Goal: Task Accomplishment & Management: Manage account settings

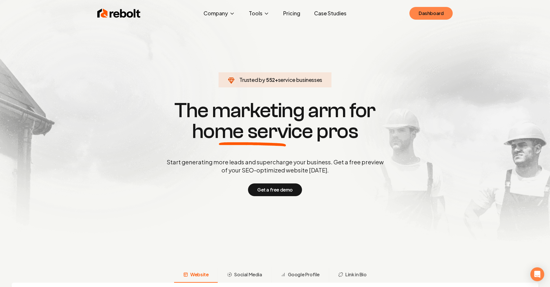
click at [431, 14] on link "Dashboard" at bounding box center [431, 13] width 43 height 13
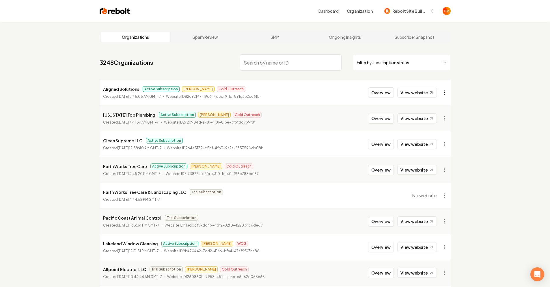
click at [443, 92] on html "Dashboard Organization Rebolt Site Builder Organizations Spam Review SMM Ongoin…" at bounding box center [275, 143] width 550 height 287
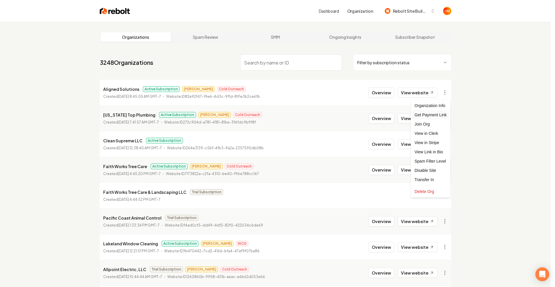
click at [436, 116] on div "Get Payment Link" at bounding box center [430, 114] width 37 height 9
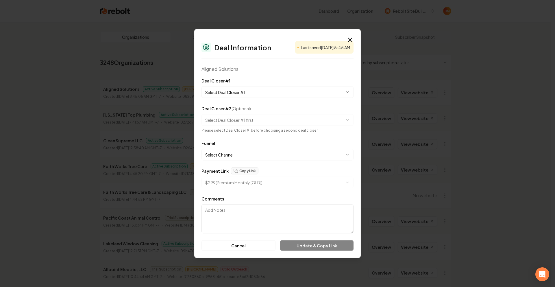
select select "**********"
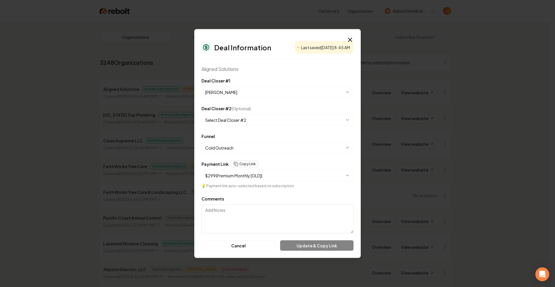
click at [274, 154] on form "**********" at bounding box center [277, 163] width 152 height 173
drag, startPoint x: 270, startPoint y: 181, endPoint x: 272, endPoint y: 177, distance: 4.7
click at [270, 181] on div "**********" at bounding box center [277, 174] width 152 height 28
click at [272, 177] on body "Dashboard Organization Rebolt Site Builder Organizations Spam Review SMM Ongoin…" at bounding box center [275, 143] width 550 height 287
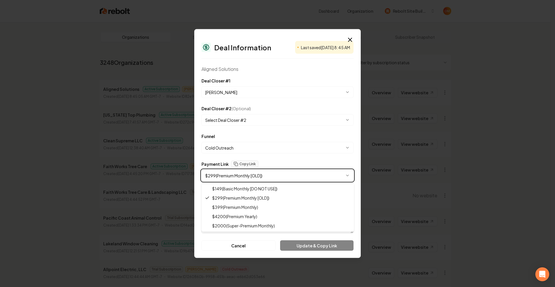
click at [353, 40] on body "Dashboard Organization Rebolt Site Builder Organizations Spam Review SMM Ongoin…" at bounding box center [275, 143] width 550 height 287
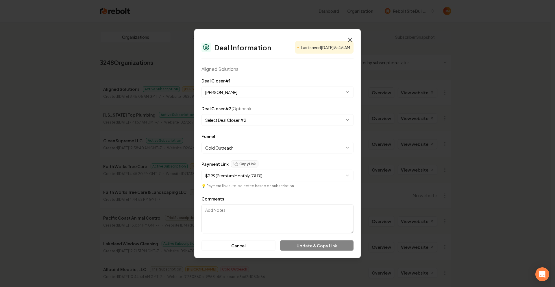
click at [351, 39] on icon "button" at bounding box center [349, 39] width 7 height 7
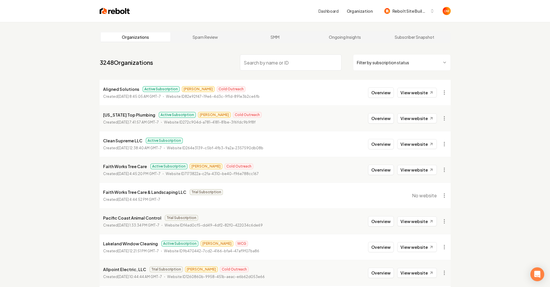
click at [466, 68] on div "Organizations Spam Review SMM Ongoing Insights Subscriber Snapshot 3248 Organiz…" at bounding box center [275, 191] width 550 height 339
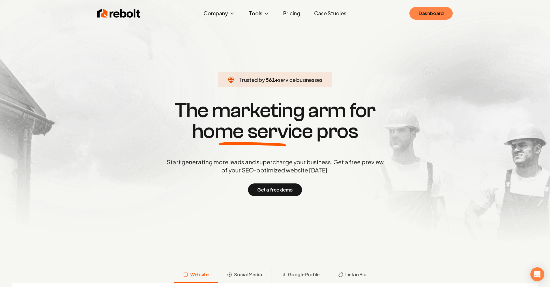
click at [417, 10] on link "Dashboard" at bounding box center [431, 13] width 43 height 13
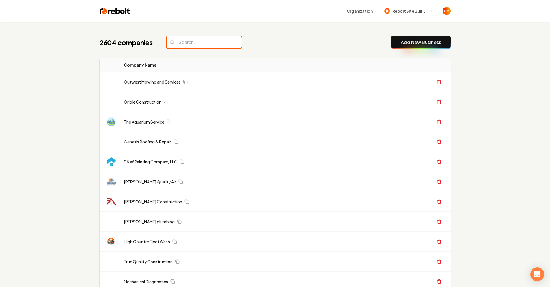
click at [196, 42] on input "search" at bounding box center [204, 42] width 75 height 12
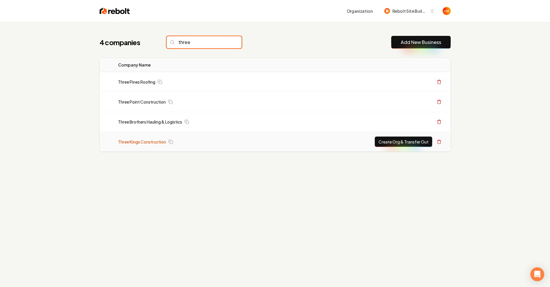
type input "three"
click at [143, 144] on link "Three Kings Construction" at bounding box center [142, 142] width 48 height 6
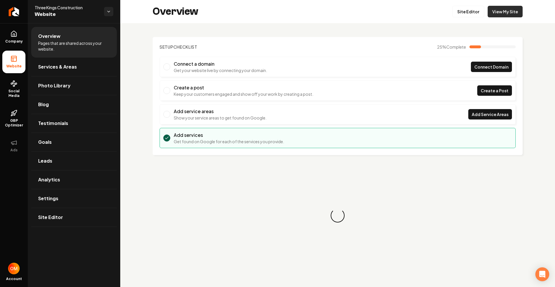
click at [494, 14] on link "View My Site" at bounding box center [504, 12] width 35 height 12
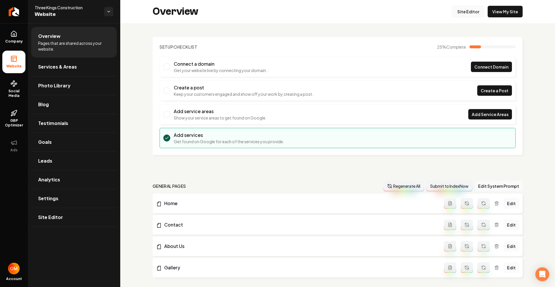
click at [462, 11] on link "Site Editor" at bounding box center [468, 12] width 32 height 12
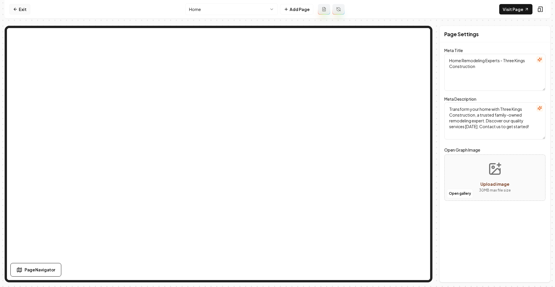
click at [21, 8] on link "Exit" at bounding box center [19, 9] width 21 height 10
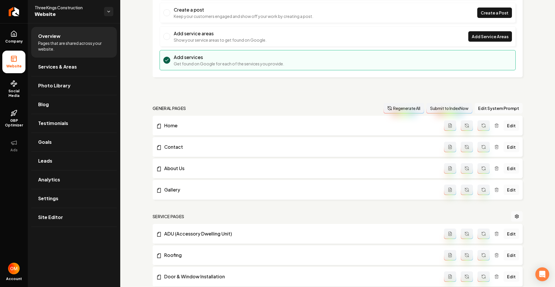
scroll to position [200, 0]
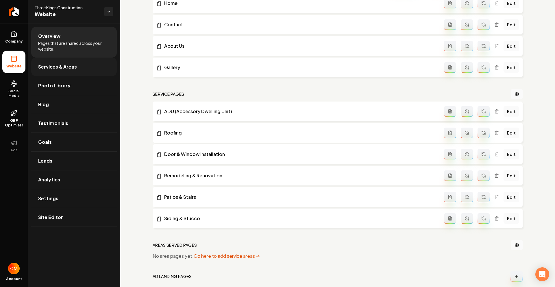
click at [58, 66] on span "Services & Areas" at bounding box center [57, 66] width 39 height 7
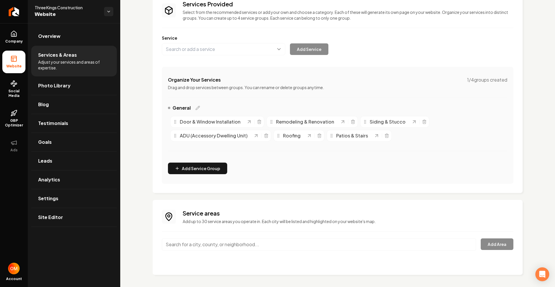
scroll to position [48, 0]
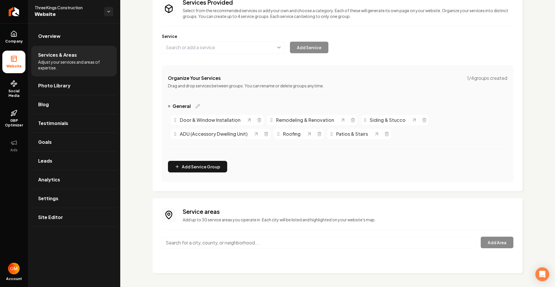
click at [209, 240] on input "Main content area" at bounding box center [319, 242] width 314 height 12
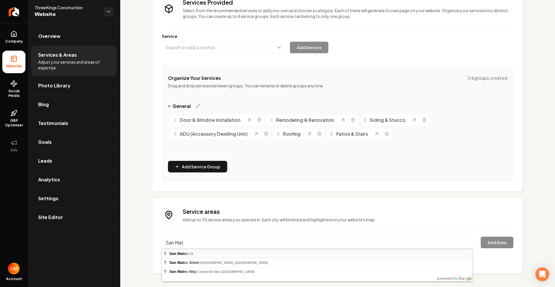
type input "San Mateo, CA"
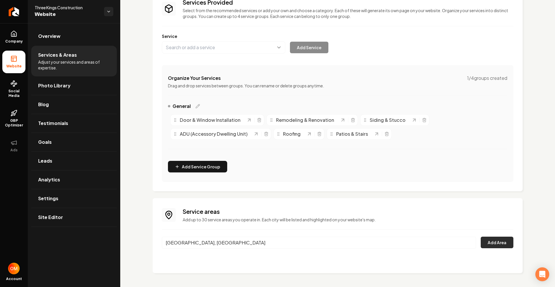
click at [482, 238] on button "Add Area" at bounding box center [496, 242] width 33 height 12
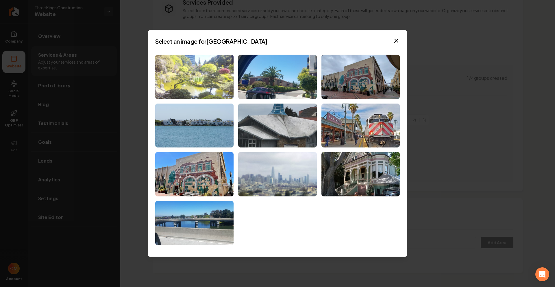
click at [217, 80] on img at bounding box center [194, 77] width 78 height 44
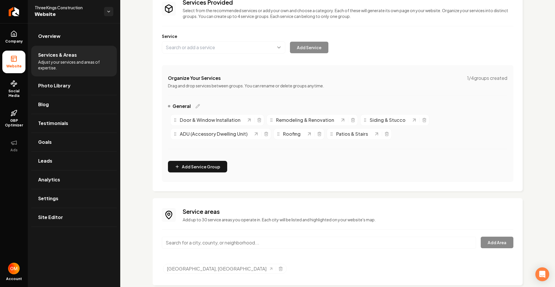
click at [238, 234] on div "Service areas Add up to 30 service areas you operate in. Each city will be list…" at bounding box center [337, 241] width 351 height 68
click at [236, 239] on input "Main content area" at bounding box center [319, 242] width 314 height 12
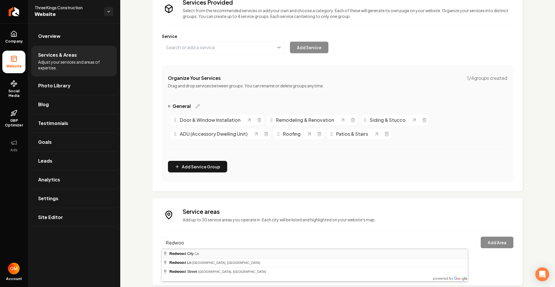
type input "Redwood City, CA"
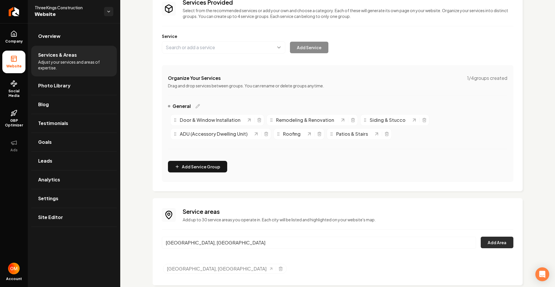
click at [496, 239] on button "Add Area" at bounding box center [496, 242] width 33 height 12
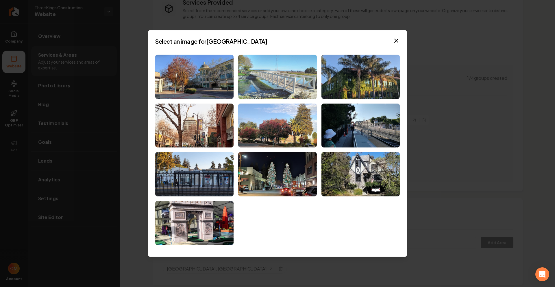
click at [284, 75] on img at bounding box center [277, 77] width 78 height 44
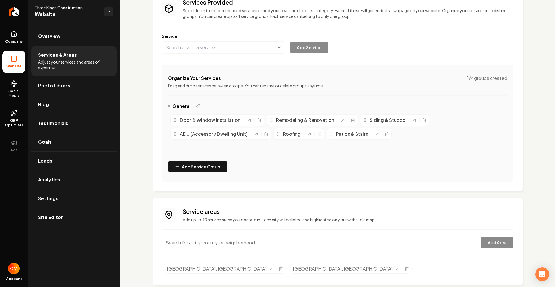
scroll to position [60, 0]
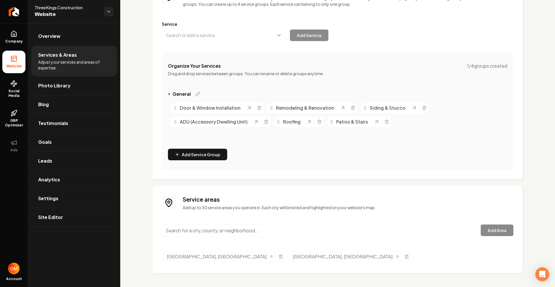
click at [236, 227] on input "Main content area" at bounding box center [319, 230] width 314 height 12
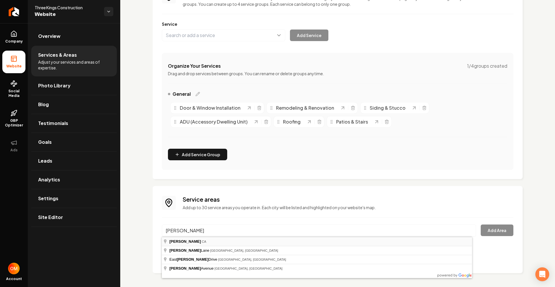
type input "Atherton, CA"
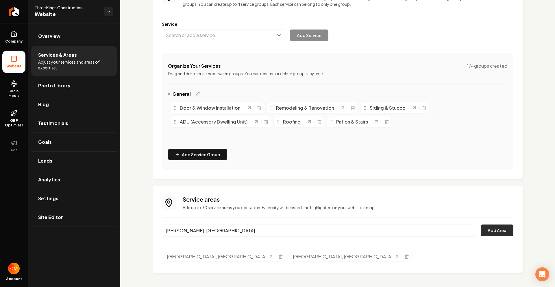
click at [495, 225] on button "Add Area" at bounding box center [496, 230] width 33 height 12
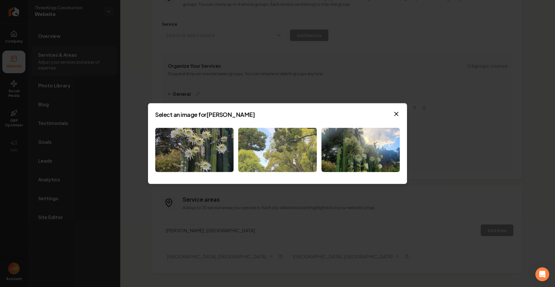
click at [291, 153] on img at bounding box center [277, 150] width 78 height 44
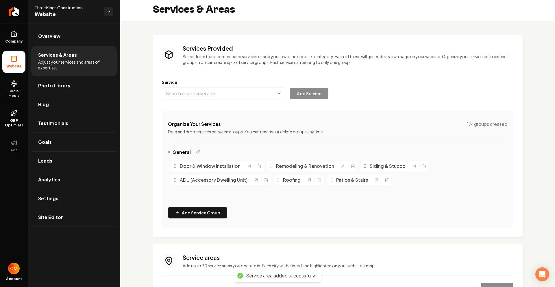
scroll to position [0, 0]
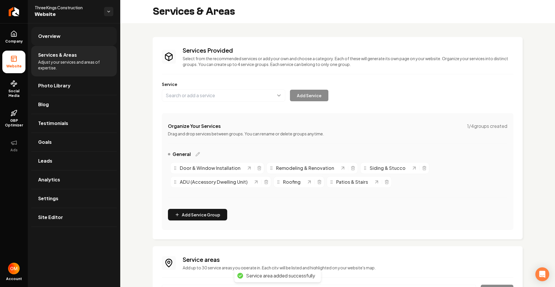
click at [54, 31] on link "Overview" at bounding box center [73, 36] width 85 height 18
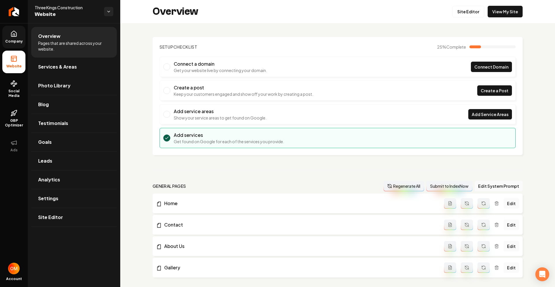
click at [12, 38] on link "Company" at bounding box center [13, 37] width 23 height 23
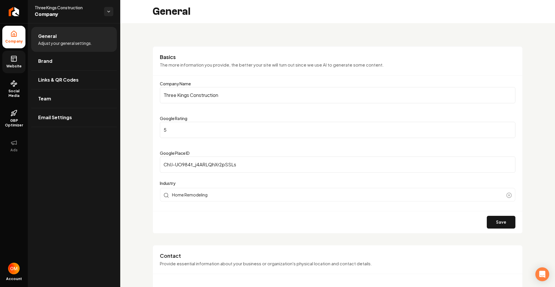
click at [15, 58] on icon at bounding box center [13, 58] width 7 height 7
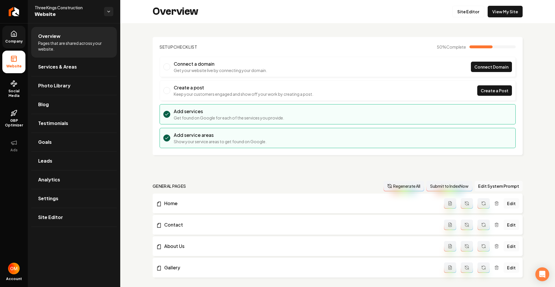
click at [494, 1] on div "Overview Site Editor View My Site" at bounding box center [337, 11] width 434 height 23
click at [496, 5] on div "Overview Site Editor View My Site" at bounding box center [337, 11] width 434 height 23
click at [487, 16] on link "View My Site" at bounding box center [504, 12] width 35 height 12
click at [72, 70] on link "Services & Areas" at bounding box center [73, 66] width 85 height 18
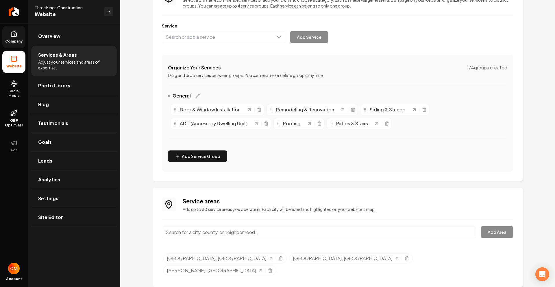
scroll to position [60, 0]
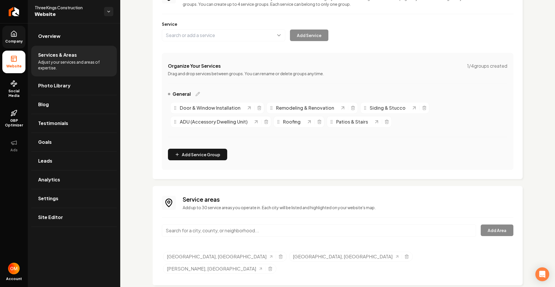
click at [231, 228] on input "Main content area" at bounding box center [319, 230] width 314 height 12
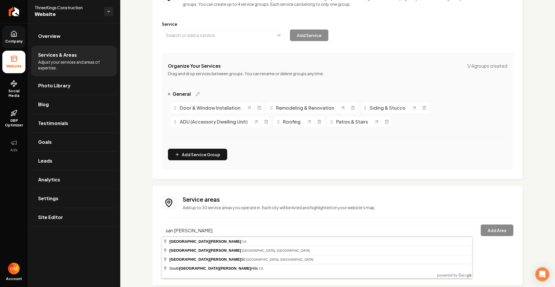
type input "San Jose, CA"
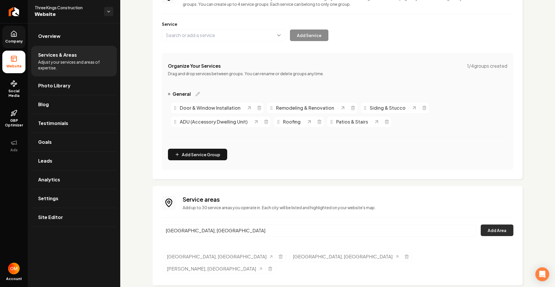
click at [496, 230] on button "Add Area" at bounding box center [496, 230] width 33 height 12
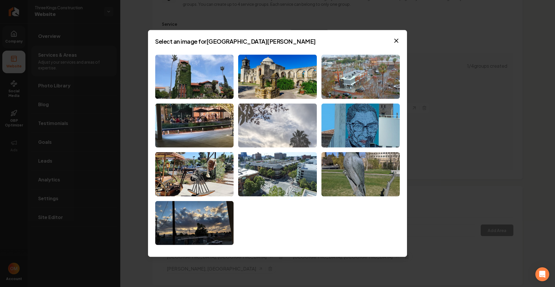
click at [300, 136] on img at bounding box center [277, 125] width 78 height 44
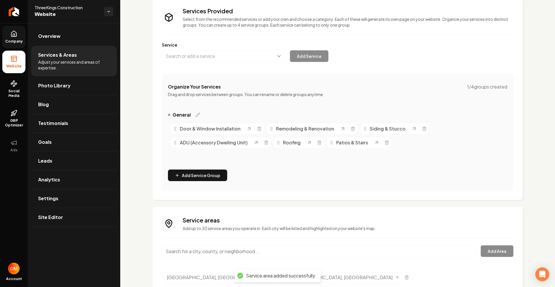
scroll to position [0, 0]
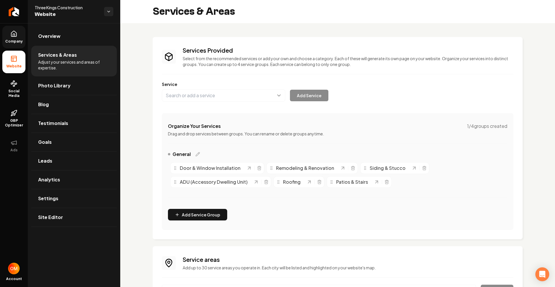
click at [15, 34] on icon at bounding box center [13, 33] width 7 height 7
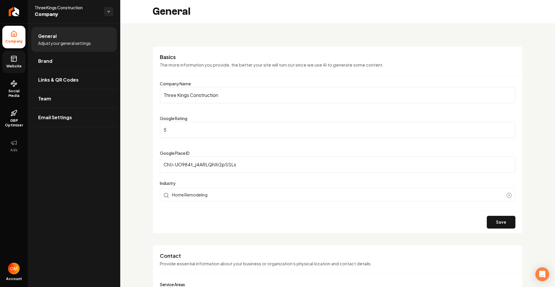
click at [18, 65] on span "Website" at bounding box center [14, 66] width 20 height 5
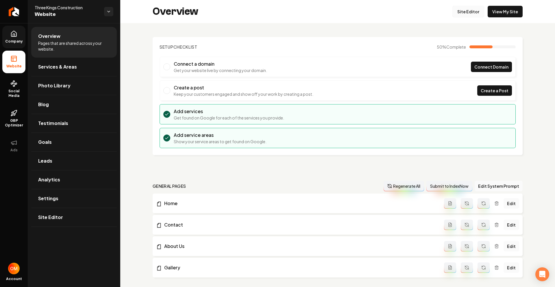
click at [460, 12] on link "Site Editor" at bounding box center [468, 12] width 32 height 12
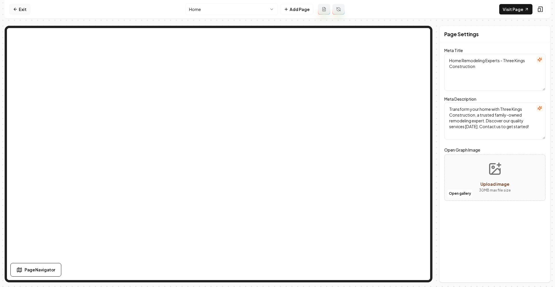
click at [20, 8] on link "Exit" at bounding box center [19, 9] width 21 height 10
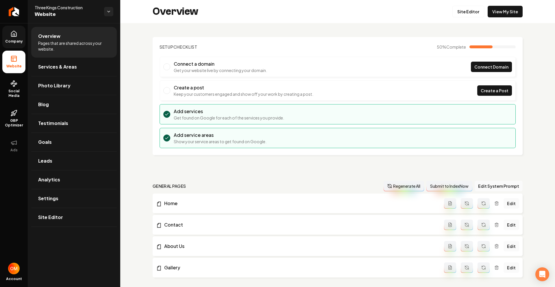
click at [9, 46] on link "Company" at bounding box center [13, 37] width 23 height 23
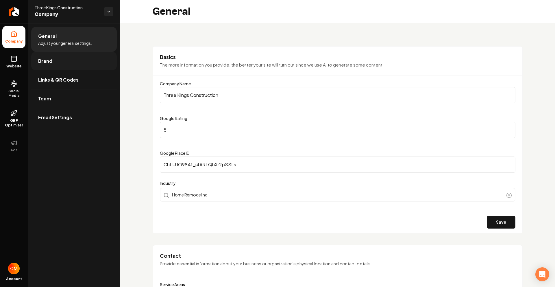
click at [56, 62] on link "Brand" at bounding box center [73, 61] width 85 height 18
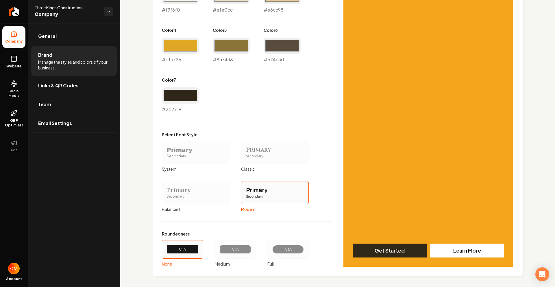
scroll to position [381, 0]
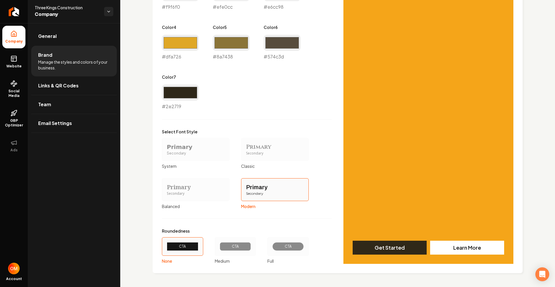
click at [285, 244] on div "CTA" at bounding box center [288, 246] width 22 height 5
click at [272, 244] on button "CTA Full" at bounding box center [269, 246] width 5 height 5
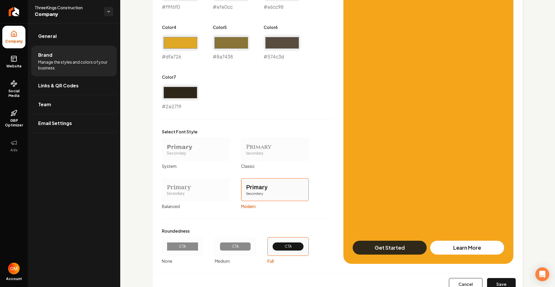
drag, startPoint x: 251, startPoint y: 249, endPoint x: 254, endPoint y: 250, distance: 3.1
click at [251, 249] on div "CTA" at bounding box center [235, 246] width 41 height 18
click at [219, 248] on button "CTA Medium" at bounding box center [216, 246] width 5 height 5
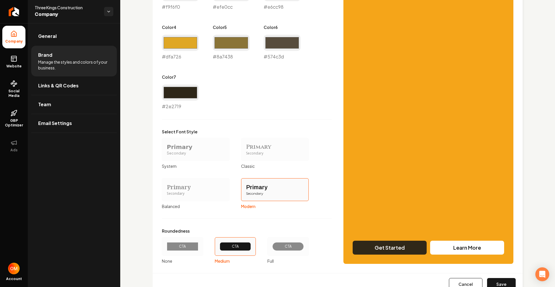
click at [501, 284] on button "Save" at bounding box center [501, 284] width 29 height 13
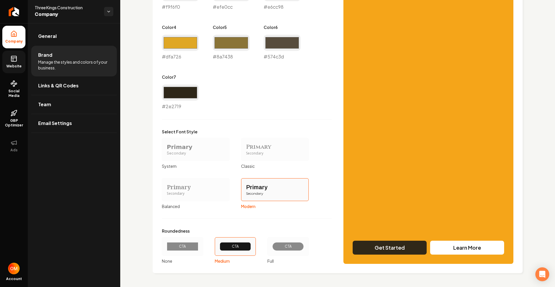
click at [13, 62] on icon at bounding box center [13, 58] width 7 height 7
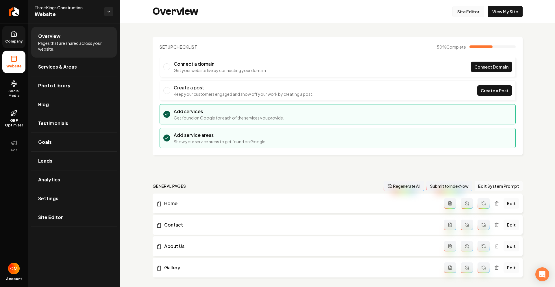
click at [460, 14] on link "Site Editor" at bounding box center [468, 12] width 32 height 12
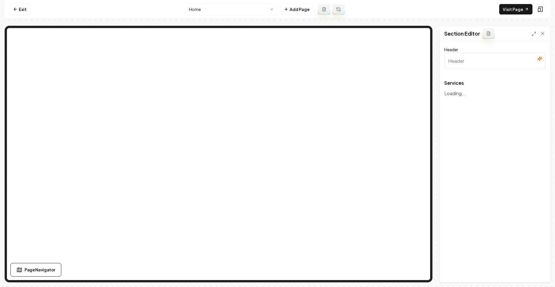
type input "Our Expert Home Remodeling Services"
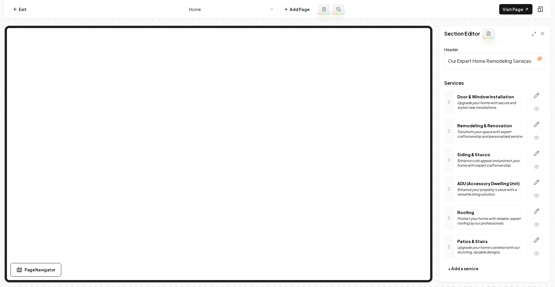
click at [495, 211] on p "Roofing" at bounding box center [490, 212] width 66 height 6
click at [533, 209] on icon "button" at bounding box center [536, 211] width 6 height 6
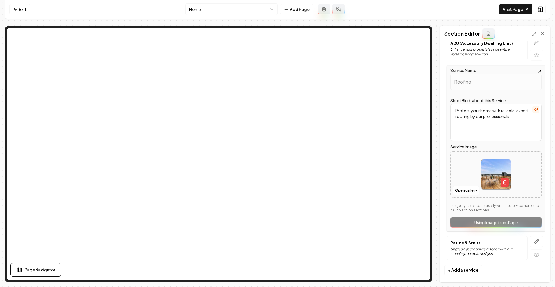
scroll to position [145, 0]
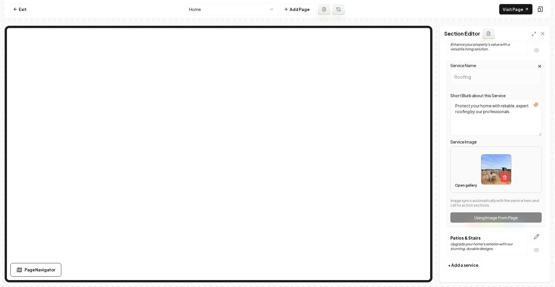
click at [467, 184] on button "Open gallery" at bounding box center [466, 185] width 26 height 9
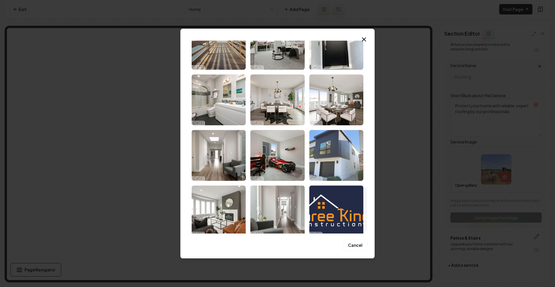
scroll to position [655, 0]
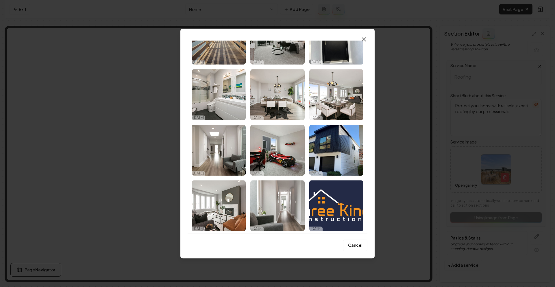
click at [361, 40] on icon "button" at bounding box center [363, 39] width 7 height 7
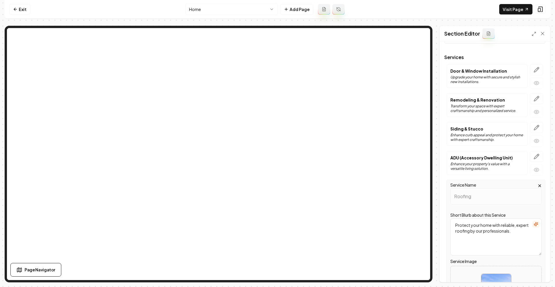
scroll to position [19, 0]
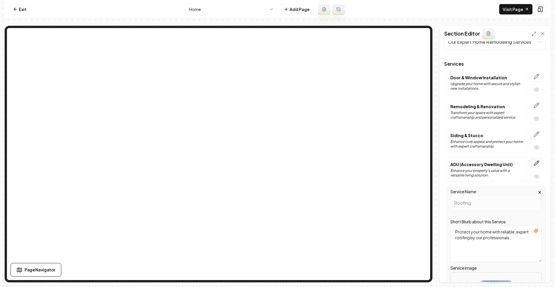
click at [534, 164] on icon "button" at bounding box center [536, 163] width 6 height 6
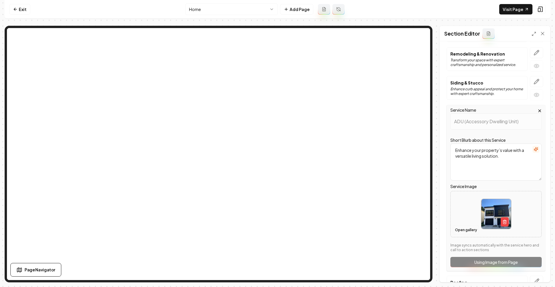
scroll to position [75, 0]
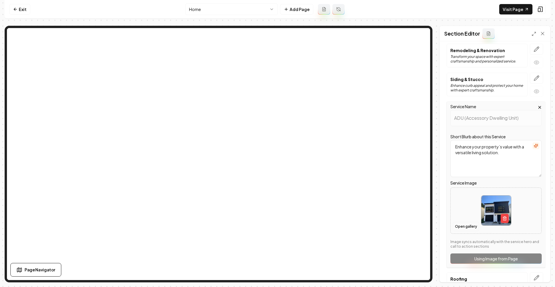
click at [470, 227] on button "Open gallery" at bounding box center [466, 226] width 26 height 9
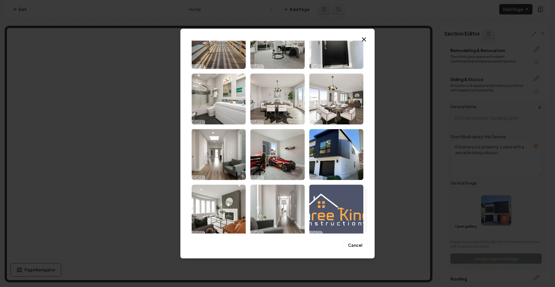
scroll to position [655, 0]
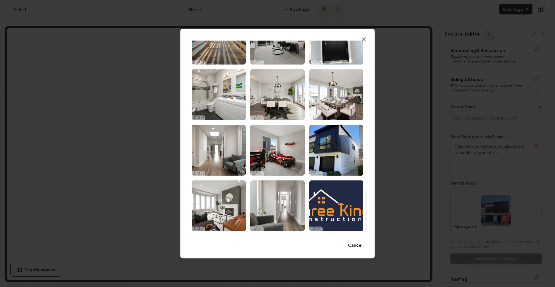
click at [361, 39] on icon "button" at bounding box center [363, 39] width 7 height 7
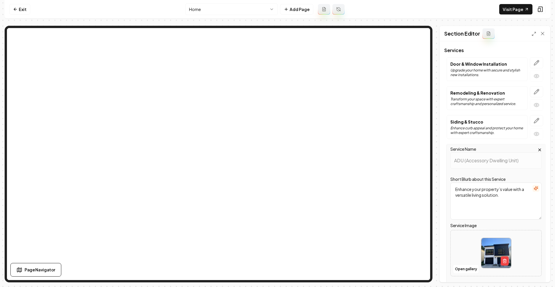
scroll to position [0, 0]
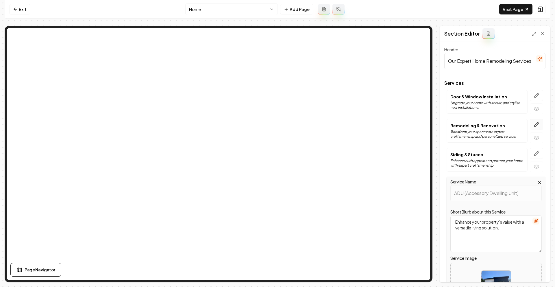
click at [534, 123] on icon "button" at bounding box center [536, 124] width 5 height 5
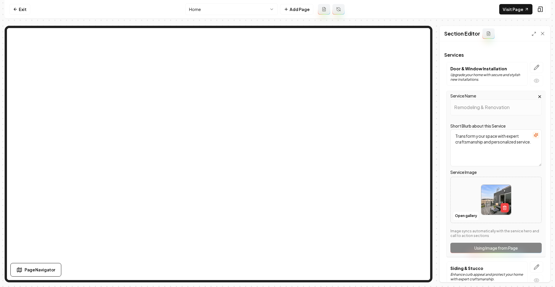
scroll to position [113, 0]
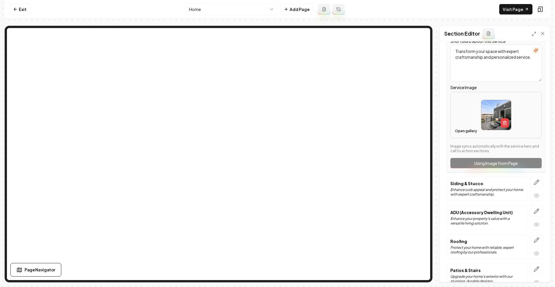
click at [464, 131] on button "Open gallery" at bounding box center [466, 130] width 26 height 9
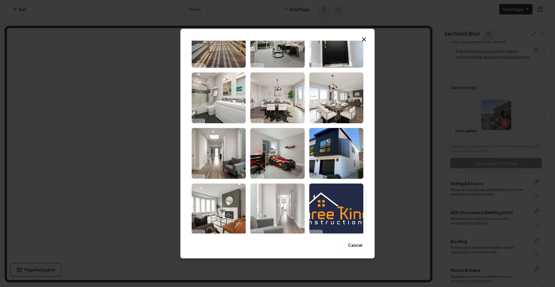
scroll to position [655, 0]
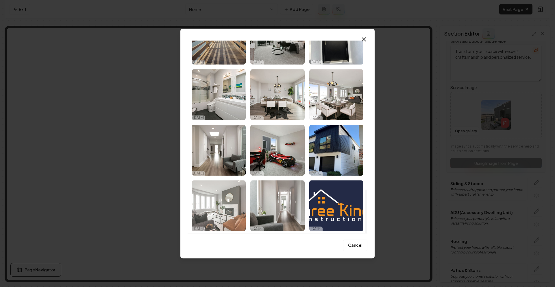
click at [222, 207] on img "Select image image_68e53a255c7cd75eb803f103.jpeg" at bounding box center [218, 205] width 54 height 51
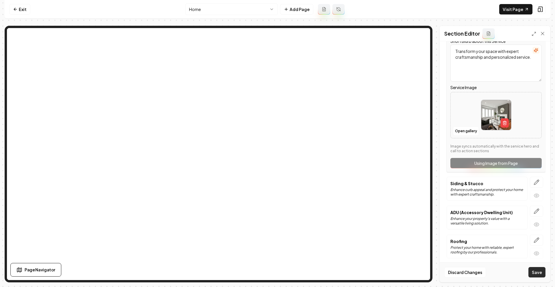
click at [532, 269] on button "Save" at bounding box center [536, 272] width 17 height 10
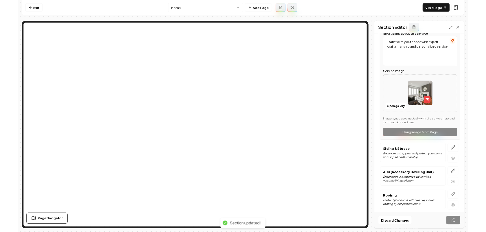
scroll to position [3, 0]
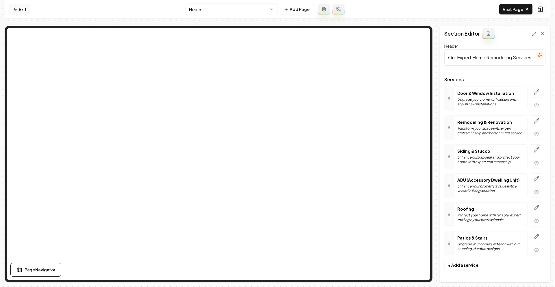
click at [20, 10] on link "Exit" at bounding box center [19, 9] width 21 height 10
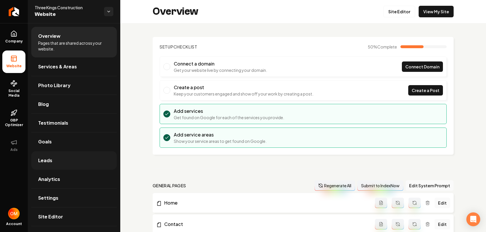
click at [65, 162] on link "Leads" at bounding box center [73, 160] width 85 height 18
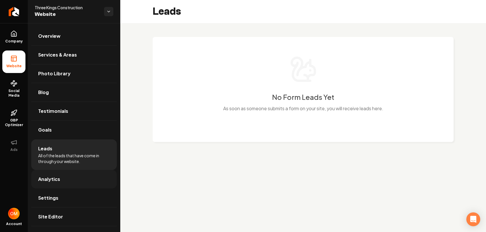
click at [78, 177] on link "Analytics" at bounding box center [73, 179] width 85 height 18
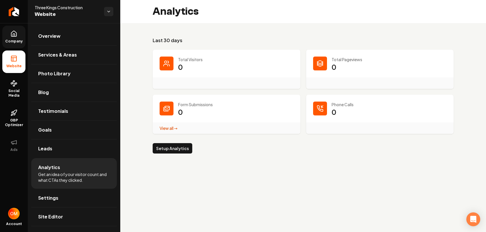
click at [16, 31] on icon at bounding box center [13, 33] width 7 height 7
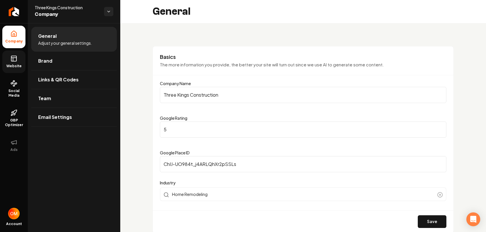
click at [15, 65] on span "Website" at bounding box center [14, 66] width 20 height 5
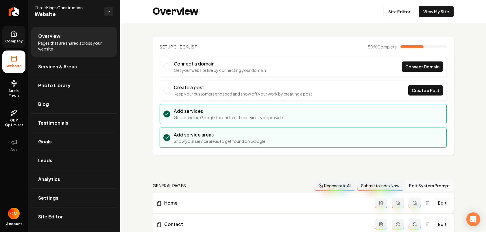
click at [18, 30] on link "Company" at bounding box center [13, 37] width 23 height 23
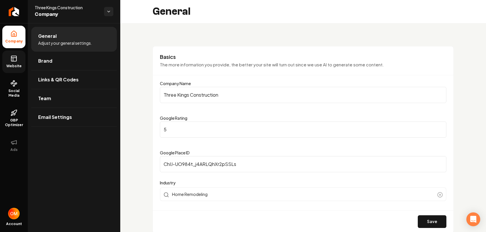
click at [12, 62] on icon at bounding box center [13, 58] width 7 height 7
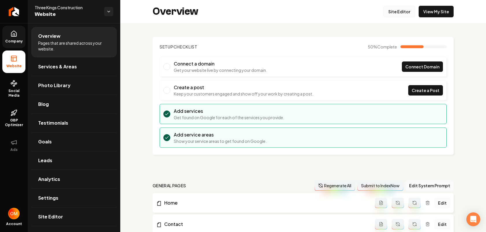
click at [386, 10] on link "Site Editor" at bounding box center [399, 12] width 32 height 12
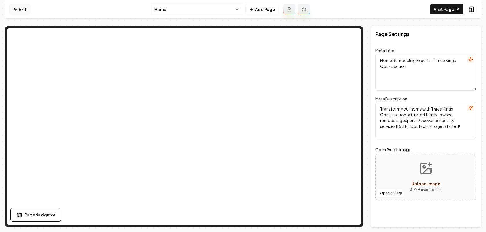
click at [21, 12] on link "Exit" at bounding box center [19, 9] width 21 height 10
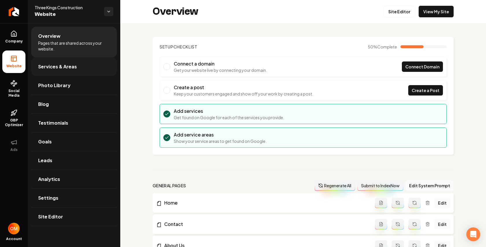
click at [58, 66] on span "Services & Areas" at bounding box center [57, 66] width 39 height 7
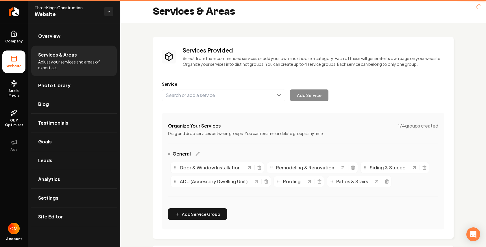
click at [63, 88] on span "Photo Library" at bounding box center [54, 85] width 32 height 7
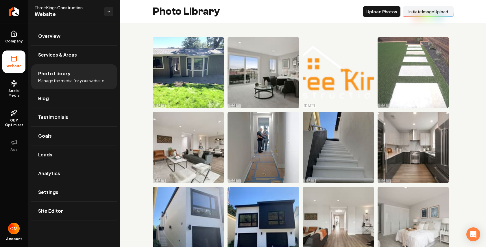
click at [427, 11] on button "Initiate Image Upload" at bounding box center [427, 11] width 51 height 10
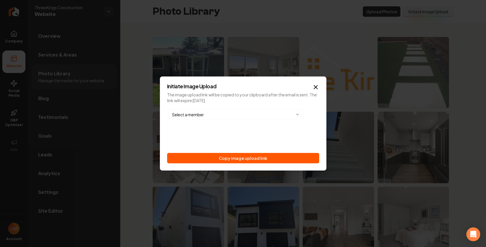
click at [239, 156] on button "Copy image upload link" at bounding box center [243, 158] width 152 height 10
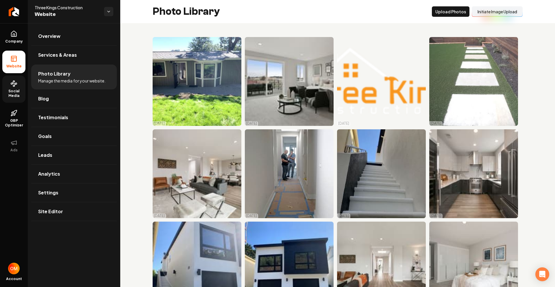
click at [16, 85] on icon at bounding box center [13, 83] width 7 height 7
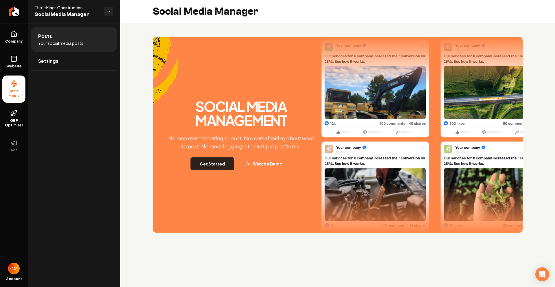
click at [215, 158] on button "Get Started" at bounding box center [212, 163] width 44 height 13
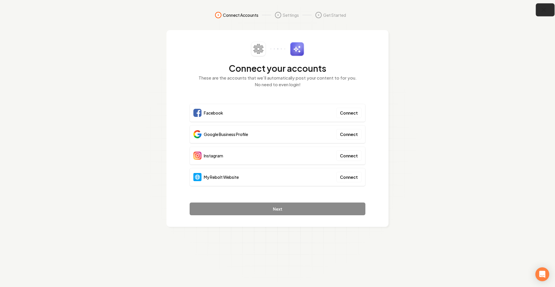
click at [545, 9] on icon "button" at bounding box center [543, 9] width 7 height 7
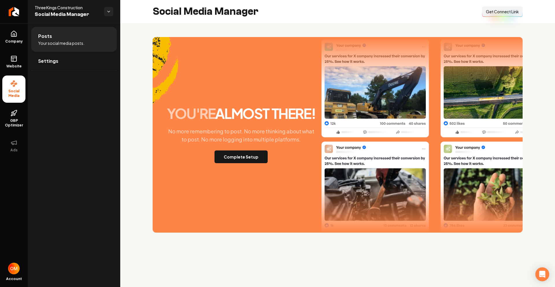
click at [492, 12] on span "Get Connect Link" at bounding box center [502, 12] width 33 height 6
click at [10, 65] on span "Website" at bounding box center [14, 66] width 20 height 5
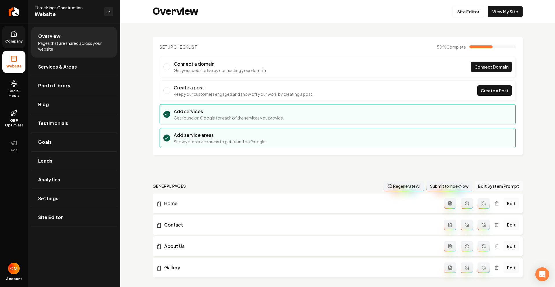
click at [12, 42] on span "Company" at bounding box center [14, 41] width 22 height 5
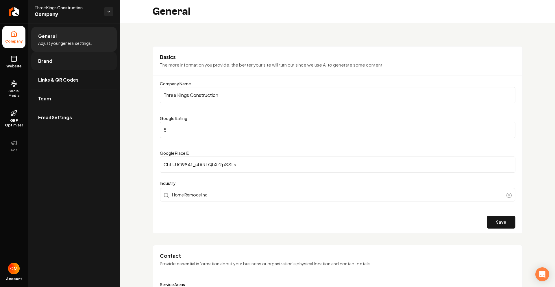
click at [62, 66] on link "Brand" at bounding box center [73, 61] width 85 height 18
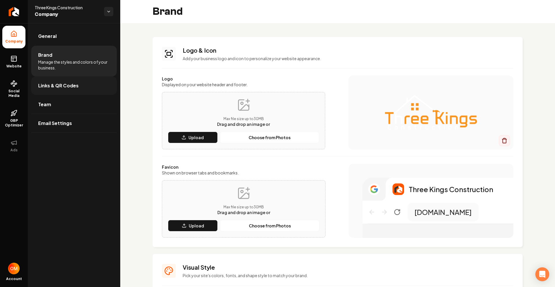
click at [64, 79] on link "Links & QR Codes" at bounding box center [73, 85] width 85 height 18
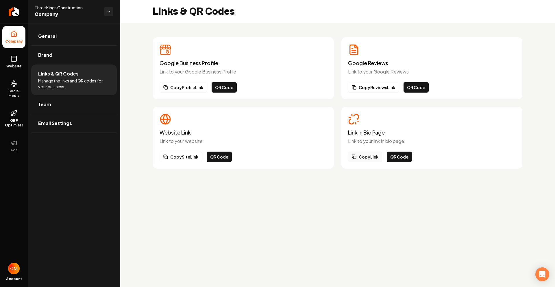
click at [370, 157] on button "Copy Link" at bounding box center [365, 156] width 34 height 10
click at [16, 62] on link "Website" at bounding box center [13, 62] width 23 height 23
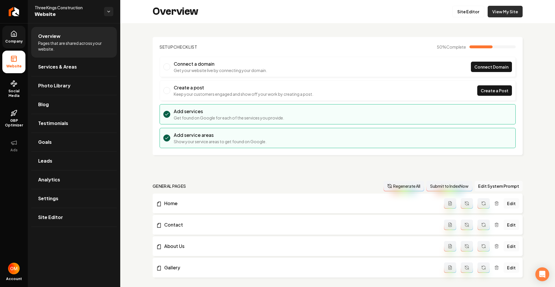
click at [492, 12] on link "View My Site" at bounding box center [504, 12] width 35 height 12
click at [13, 14] on icon "Return to dashboard" at bounding box center [13, 11] width 9 height 9
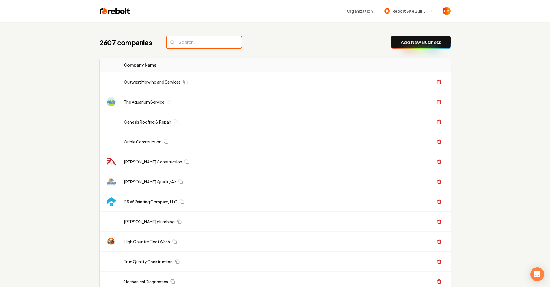
click at [182, 40] on input "search" at bounding box center [204, 42] width 75 height 12
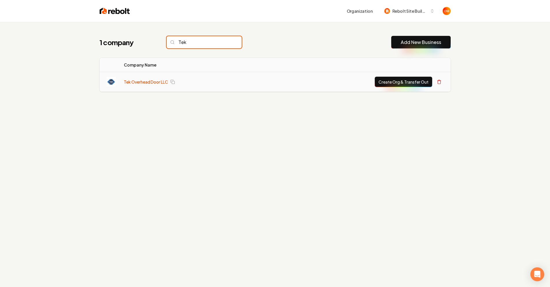
type input "Tek"
click at [133, 80] on link "Tek Overhead Door LLC" at bounding box center [146, 82] width 44 height 6
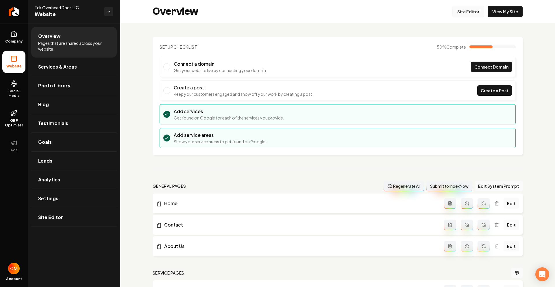
click at [465, 14] on link "Site Editor" at bounding box center [468, 12] width 32 height 12
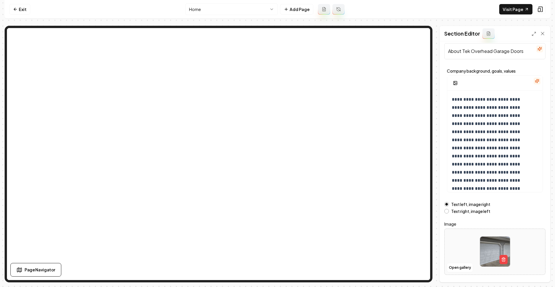
scroll to position [10, 0]
click at [462, 269] on button "Open gallery" at bounding box center [460, 266] width 26 height 9
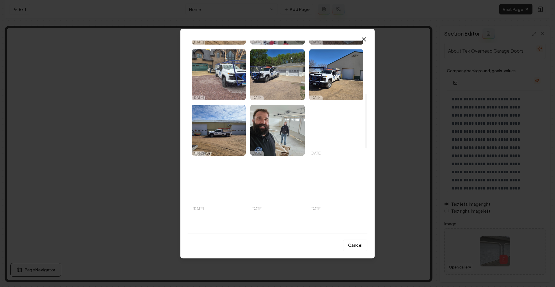
scroll to position [291, 0]
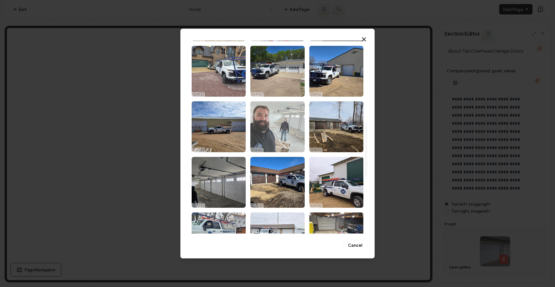
click at [282, 124] on img "Select image image_68e569f15c7cd75eb8323cb3.jpeg" at bounding box center [277, 126] width 54 height 51
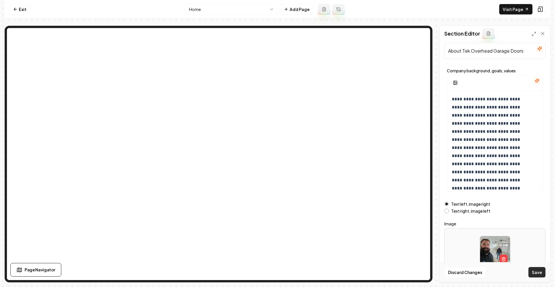
click at [539, 272] on button "Save" at bounding box center [536, 272] width 17 height 10
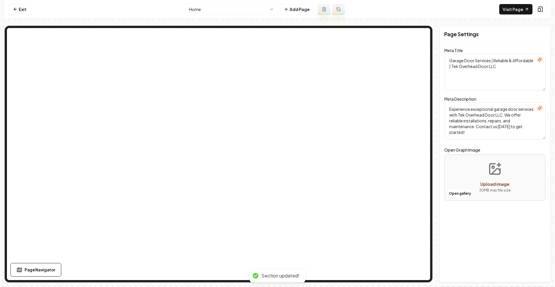
scroll to position [0, 0]
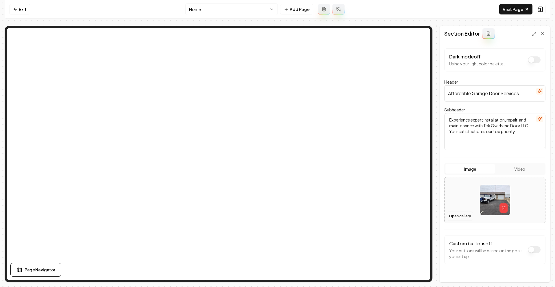
click at [457, 216] on button "Open gallery" at bounding box center [460, 215] width 26 height 9
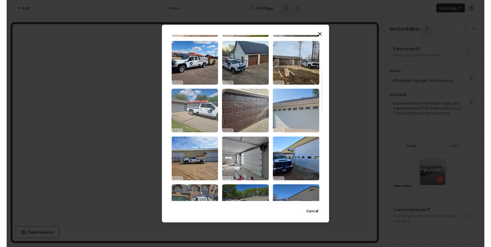
scroll to position [128, 0]
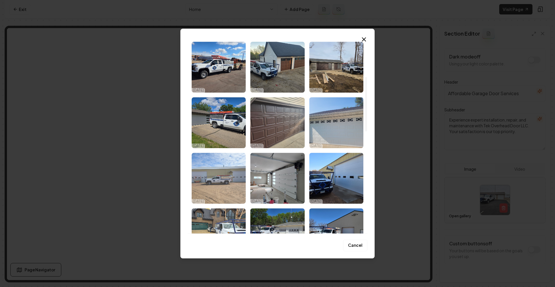
click at [227, 175] on img "Select image image_68e569f15c7cd75eb8323cfd.jpeg" at bounding box center [218, 178] width 54 height 51
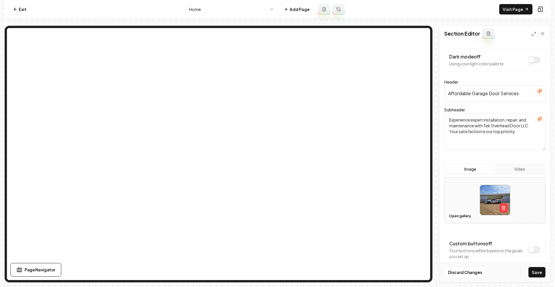
click at [535, 272] on button "Save" at bounding box center [536, 272] width 17 height 10
click at [24, 8] on link "Exit" at bounding box center [19, 9] width 21 height 10
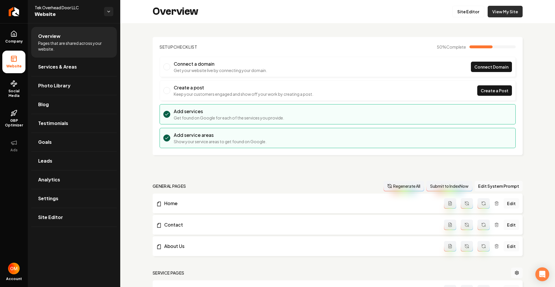
click at [495, 10] on link "View My Site" at bounding box center [504, 12] width 35 height 12
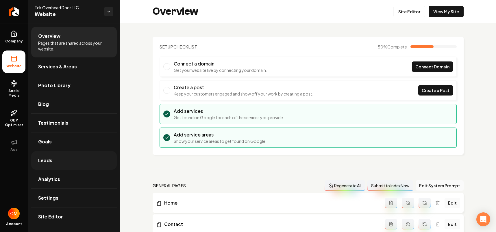
click at [75, 161] on link "Leads" at bounding box center [73, 160] width 85 height 18
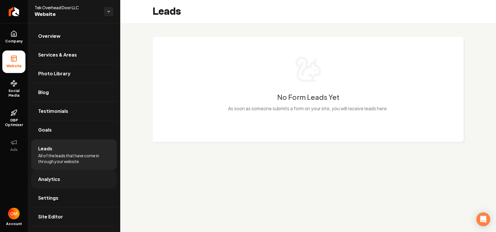
click at [103, 183] on link "Analytics" at bounding box center [73, 179] width 85 height 18
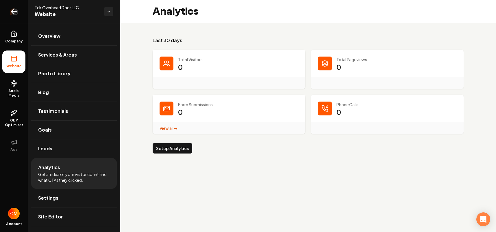
click at [14, 9] on icon "Return to dashboard" at bounding box center [13, 11] width 9 height 9
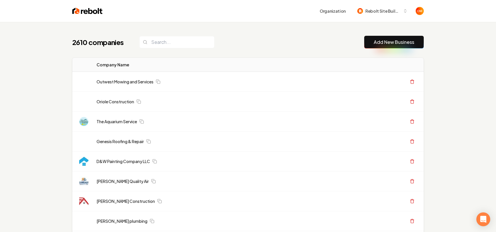
click at [171, 41] on input "search" at bounding box center [176, 42] width 75 height 12
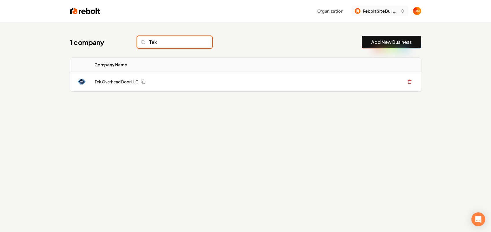
type input "Tek"
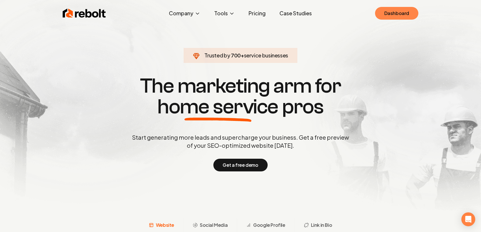
click at [387, 9] on link "Dashboard" at bounding box center [396, 13] width 43 height 13
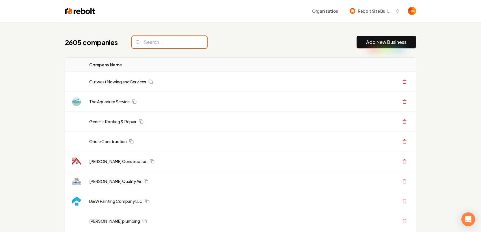
click at [145, 41] on input "search" at bounding box center [169, 42] width 75 height 12
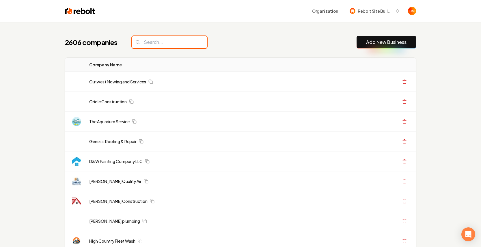
click at [172, 39] on input "search" at bounding box center [169, 42] width 75 height 12
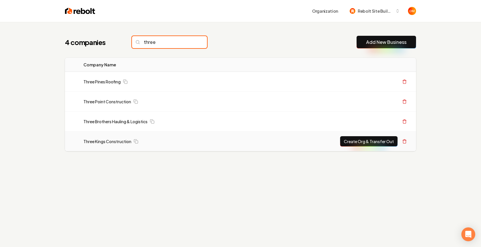
type input "three"
click at [371, 141] on button "Create Org & Transfer Out" at bounding box center [368, 141] width 57 height 10
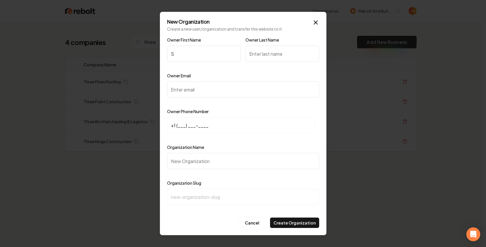
type input "SA"
type input "S"
type input "a"
type input "Anahit"
click at [276, 53] on input "Owner Last Name" at bounding box center [282, 54] width 74 height 16
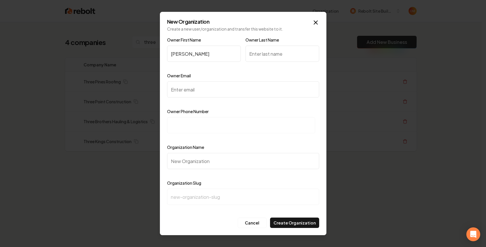
click at [221, 90] on input "Owner Email" at bounding box center [243, 89] width 152 height 16
paste input "[EMAIL_ADDRESS][DOMAIN_NAME]"
drag, startPoint x: 242, startPoint y: 90, endPoint x: 220, endPoint y: 90, distance: 22.8
click at [220, 90] on input "[EMAIL_ADDRESS][DOMAIN_NAME]" at bounding box center [243, 89] width 152 height 16
type input "[EMAIL_ADDRESS][DOMAIN_NAME]"
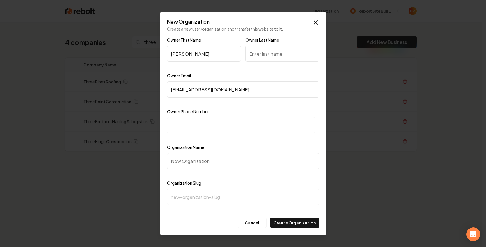
click at [224, 115] on div "Owner Phone Number" at bounding box center [243, 125] width 152 height 34
click at [221, 120] on input at bounding box center [241, 125] width 148 height 16
paste input "+1 (415) 966-7474"
type input "+1 (415) 966-7474"
click at [245, 142] on div "Owner First Name Anahit Owner Last Name Owner Email builders@3kingsllc.us Owner…" at bounding box center [243, 125] width 152 height 179
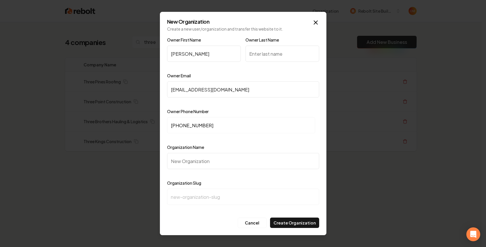
click at [226, 158] on input "Organization Name" at bounding box center [243, 161] width 152 height 16
type input "T"
type input "t"
type input "Th"
type input "th"
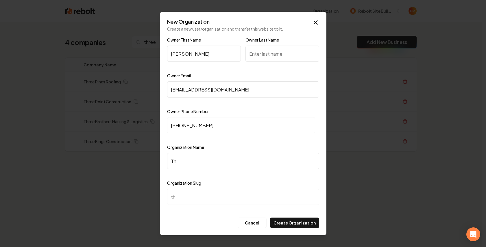
type input "Thr"
type input "thr"
type input "Thre"
type input "thre"
type input "Three"
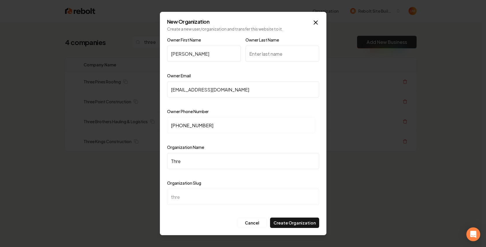
type input "three"
type input "Three K"
type input "three-k"
type input "Three Ki"
type input "three-ki"
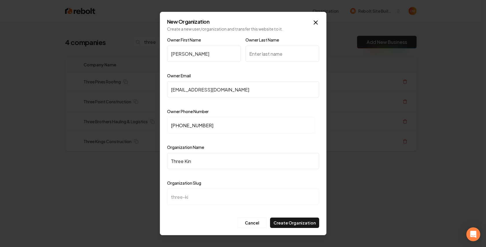
type input "Three King"
type input "three-king"
type input "Three Kings"
type input "three-kings"
type input "Three Kings C"
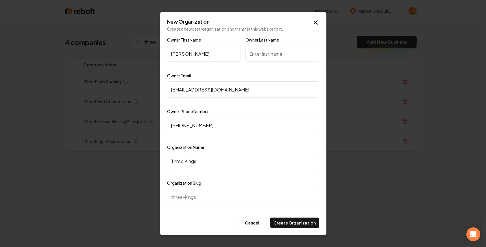
type input "three-kings-c"
type input "Three Kings CO"
type input "three-kings-co"
type input "Three Kings COn"
type input "three-kings-con"
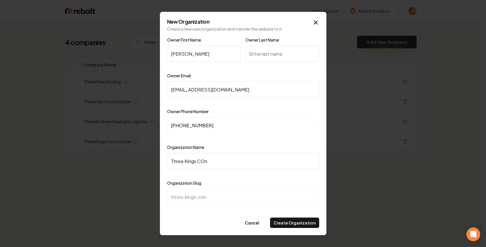
type input "Three Kings COns"
type input "three-kings-cons"
type input "Three Kings COnst"
type input "three-kings-const"
type input "Three Kings COns"
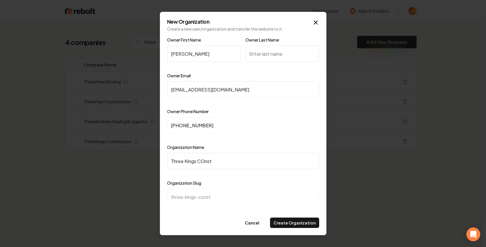
type input "three-kings-cons"
type input "Three Kings COn"
type input "three-kings-con"
type input "Three Kings CO"
type input "three-kings-co"
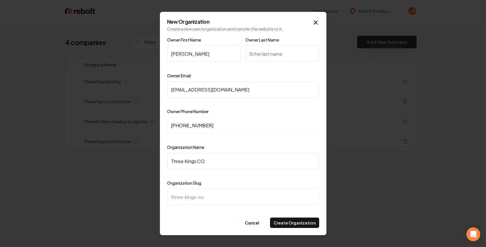
type input "Three Kings C"
type input "three-kings-c"
type input "Three Kings"
type input "three-kings"
type input "Three Kings o"
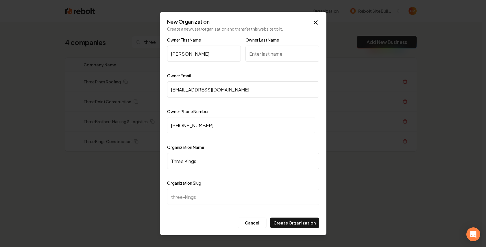
type input "three-kings-o"
type input "Three Kings on"
type input "three-kings-on"
type input "Three Kings o"
type input "three-kings-o"
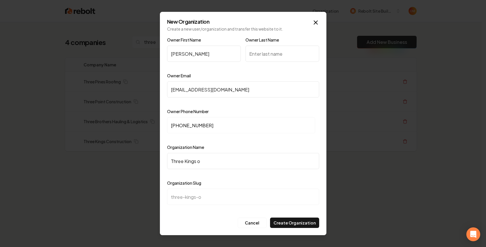
type input "Three Kings"
type input "three-kings"
type input "Three Kings C"
type input "three-kings-c"
type input "Three Kings Co"
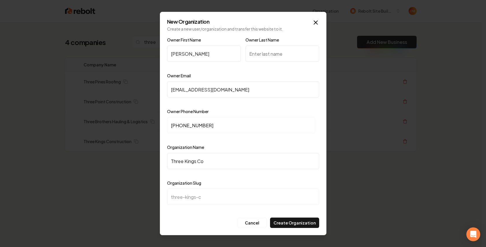
type input "three-kings-co"
type input "Three Kings Con"
type input "three-kings-con"
type input "Three Kings Cons"
type input "three-kings-cons"
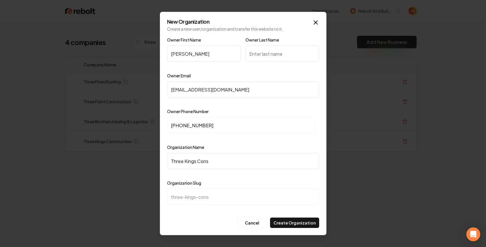
type input "Three Kings Consd"
type input "three-kings-consd"
type input "Three Kings Cons"
type input "three-kings-cons"
type input "Three Kings Const"
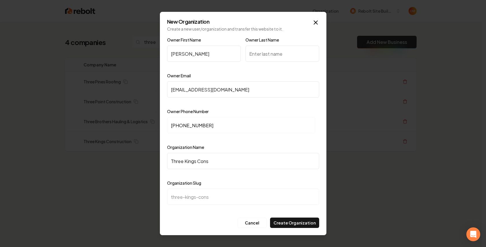
type input "three-kings-const"
type input "Three Kings Constr"
type input "three-kings-constr"
type input "Three Kings Constru"
type input "three-kings-constru"
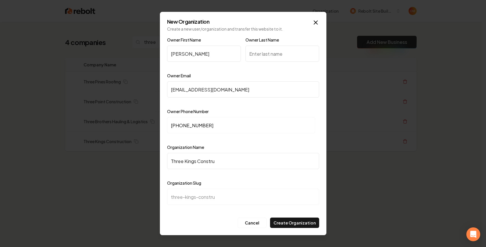
type input "Three Kings Construc"
type input "three-kings-construc"
type input "Three Kings Construct"
type input "three-kings-construct"
type input "Three Kings Constructi"
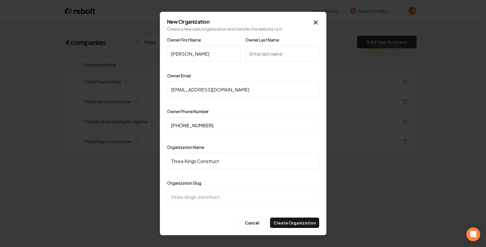
type input "three-kings-constructi"
type input "Three Kings Constructio"
type input "three-kings-constructio"
type input "Three Kings Construction"
type input "three-kings-construction"
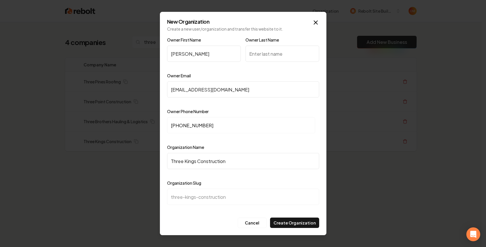
type input "Three Kings Construction"
click at [213, 212] on div at bounding box center [243, 210] width 152 height 6
click at [280, 59] on input "Owner Last Name" at bounding box center [282, 54] width 74 height 16
type input "p"
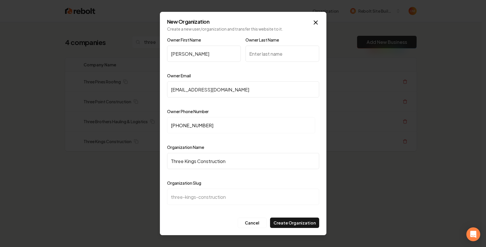
type input "P"
type input "P."
click at [186, 222] on div "Cancel Create Organization" at bounding box center [243, 223] width 152 height 10
click at [295, 221] on button "Create Organization" at bounding box center [294, 223] width 49 height 10
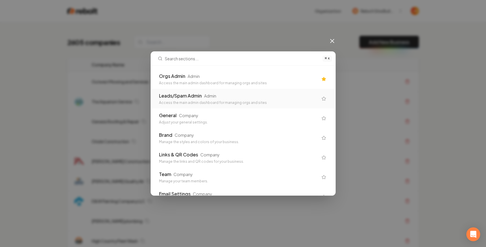
click at [235, 83] on div "Access the main admin dashboard for managing orgs and sites" at bounding box center [238, 83] width 159 height 5
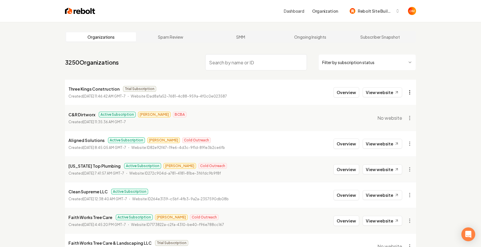
click at [413, 94] on html "Dashboard Organization Rebolt Site Builder Organizations Spam Review SMM Ongoin…" at bounding box center [240, 123] width 481 height 247
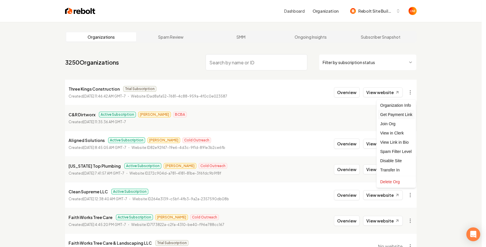
click at [405, 114] on div "Get Payment Link" at bounding box center [396, 114] width 37 height 9
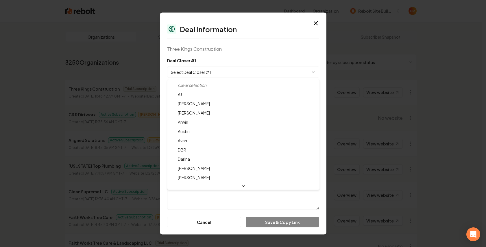
click at [196, 72] on body "Dashboard Organization Rebolt Site Builder Organizations Spam Review SMM Ongoin…" at bounding box center [240, 123] width 481 height 247
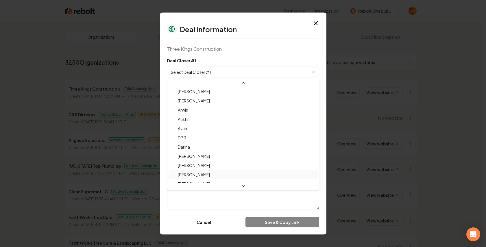
scroll to position [19, 0]
select select "**********"
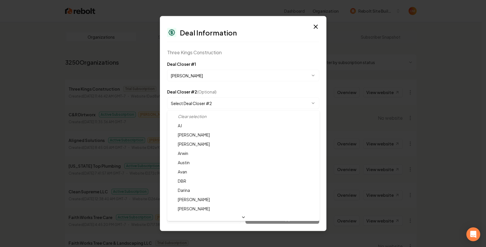
click at [202, 108] on body "Dashboard Organization Rebolt Site Builder Organizations Spam Review SMM Ongoin…" at bounding box center [240, 123] width 481 height 247
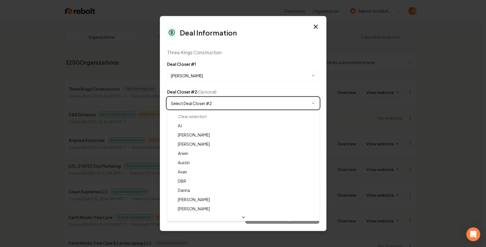
click at [244, 53] on body "Dashboard Organization Rebolt Site Builder Organizations Spam Review SMM Ongoin…" at bounding box center [240, 123] width 481 height 247
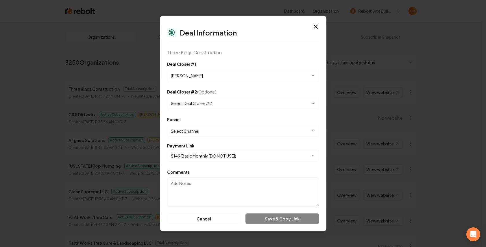
click at [244, 53] on div "Three Kings Construction" at bounding box center [243, 52] width 152 height 7
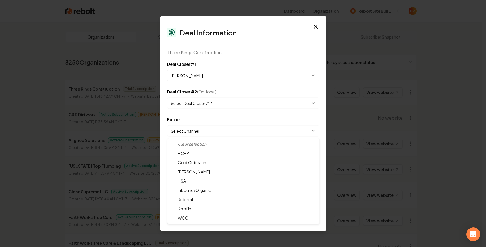
click at [200, 128] on body "Dashboard Organization Rebolt Site Builder Organizations Spam Review SMM Ongoin…" at bounding box center [240, 123] width 481 height 247
select select "**********"
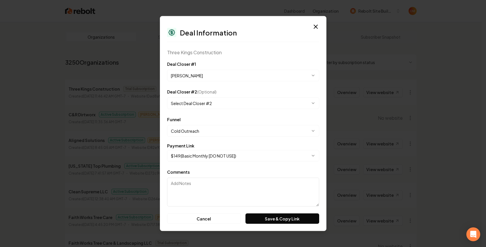
click at [201, 153] on body "Dashboard Organization Rebolt Site Builder Organizations Spam Review SMM Ongoin…" at bounding box center [240, 123] width 481 height 247
click at [214, 175] on div "Comments" at bounding box center [243, 188] width 152 height 38
click at [274, 214] on button "Save & Copy Link" at bounding box center [281, 219] width 73 height 10
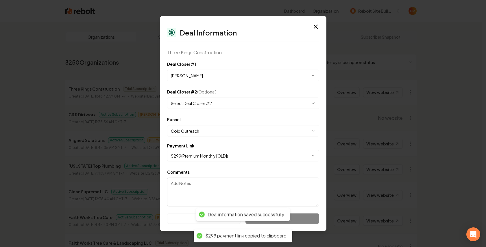
select select "**********"
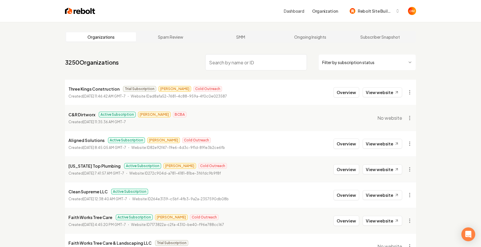
click at [83, 10] on img at bounding box center [80, 11] width 30 height 8
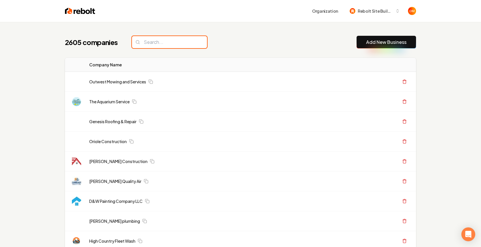
click at [176, 41] on input "search" at bounding box center [169, 42] width 75 height 12
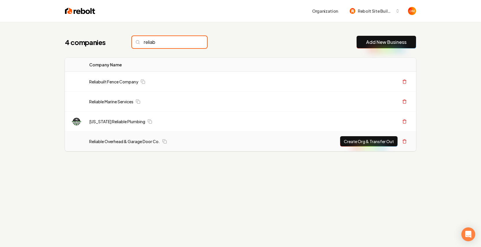
type input "reliab"
click at [134, 138] on td "Reliable Overhead & Garage Door Co." at bounding box center [171, 142] width 172 height 20
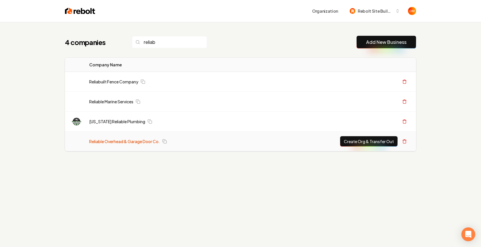
click at [135, 142] on link "Reliable Overhead & Garage Door Co." at bounding box center [124, 142] width 71 height 6
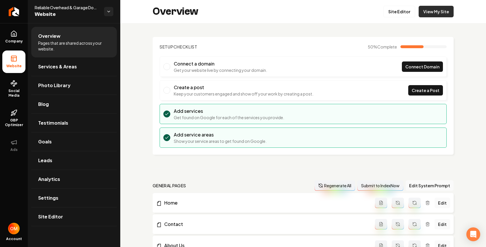
click at [433, 12] on link "View My Site" at bounding box center [435, 12] width 35 height 12
click at [398, 11] on link "Site Editor" at bounding box center [399, 12] width 32 height 12
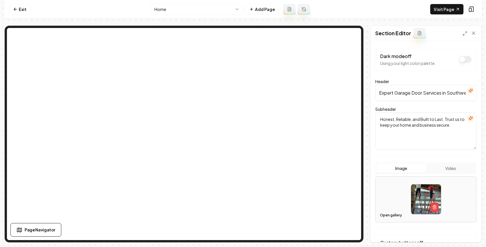
click at [383, 215] on button "Open gallery" at bounding box center [391, 215] width 26 height 9
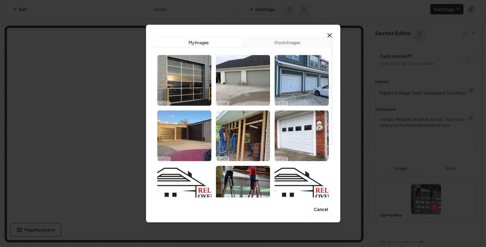
click at [326, 31] on div "Upload My Images Stock Images 10/07/25 10/07/25 10/07/25 10/07/25 10/07/25 10/0…" at bounding box center [243, 124] width 194 height 198
click at [327, 35] on icon "button" at bounding box center [329, 35] width 7 height 7
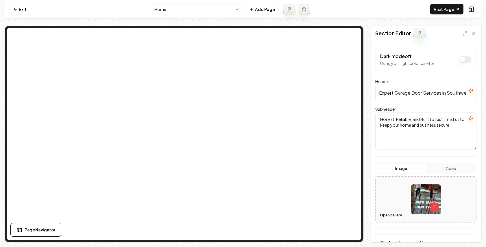
click at [389, 216] on button "Open gallery" at bounding box center [391, 215] width 26 height 9
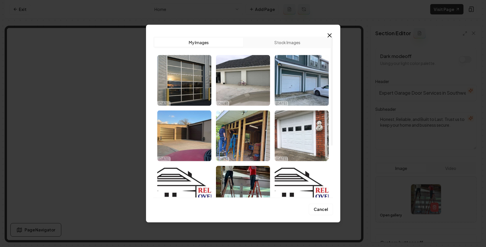
click at [241, 143] on img "Select image image_68e546595c7cd75eb8506c70.jpg" at bounding box center [243, 136] width 54 height 51
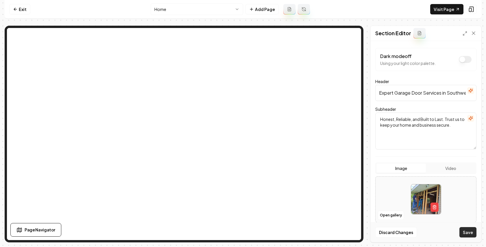
click at [467, 233] on button "Save" at bounding box center [467, 232] width 17 height 10
click at [392, 211] on button "Open gallery" at bounding box center [391, 215] width 26 height 9
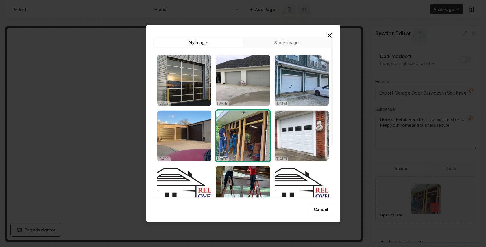
click at [192, 144] on img "Select image image_68e5466c5c7cd75eb850dd67.jfif" at bounding box center [184, 136] width 54 height 51
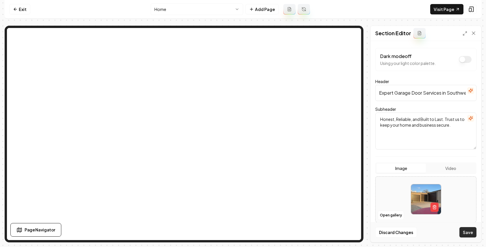
click at [462, 235] on button "Save" at bounding box center [467, 232] width 17 height 10
click at [433, 8] on link "Visit Page" at bounding box center [446, 9] width 33 height 10
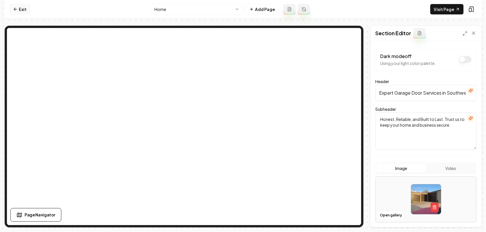
click at [25, 4] on link "Exit" at bounding box center [19, 9] width 21 height 10
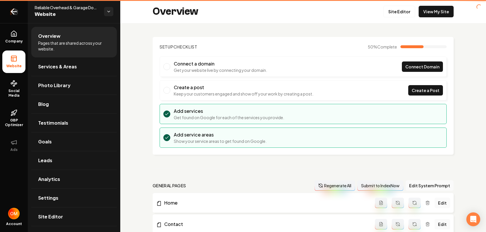
click at [22, 8] on link "Return to dashboard" at bounding box center [14, 11] width 28 height 23
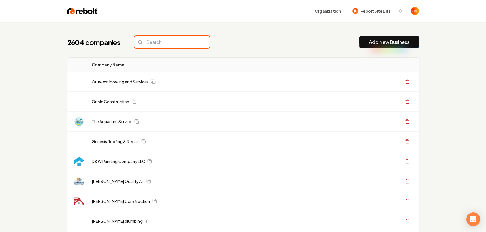
click at [137, 39] on input "search" at bounding box center [171, 42] width 75 height 12
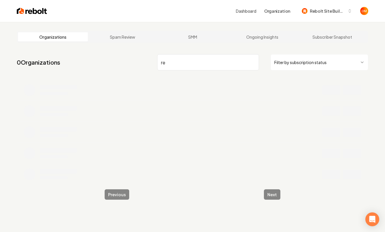
type input "r"
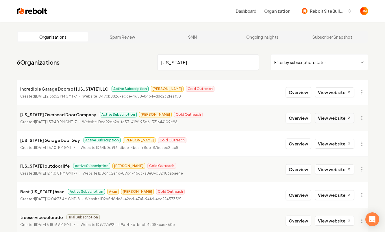
type input "colorado"
click at [323, 119] on link "View website" at bounding box center [335, 118] width 40 height 10
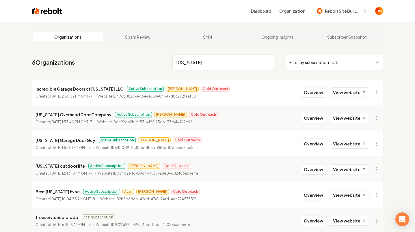
click at [51, 9] on img at bounding box center [47, 11] width 30 height 8
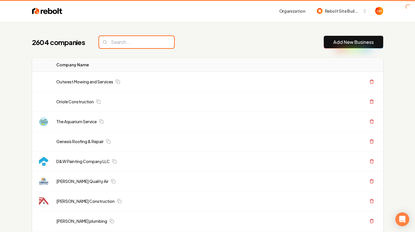
click at [131, 42] on input "search" at bounding box center [136, 42] width 75 height 12
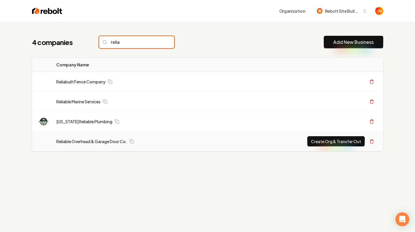
type input "relia"
click at [97, 144] on td "Reliable Overhead & Garage Door Co." at bounding box center [138, 142] width 172 height 20
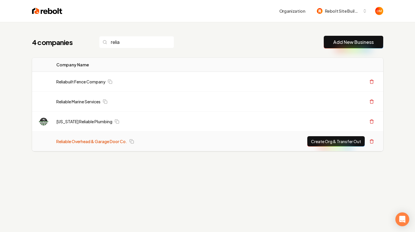
click at [96, 143] on link "Reliable Overhead & Garage Door Co." at bounding box center [91, 142] width 71 height 6
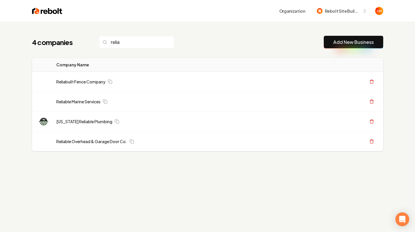
click at [104, 142] on link "Reliable Overhead & Garage Door Co." at bounding box center [91, 142] width 71 height 6
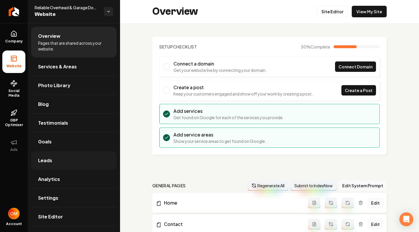
click at [72, 155] on link "Leads" at bounding box center [73, 160] width 85 height 18
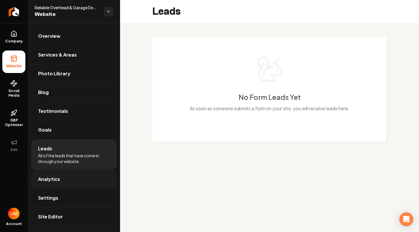
click at [98, 177] on link "Analytics" at bounding box center [73, 179] width 85 height 18
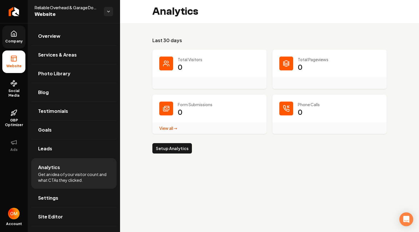
click at [16, 41] on span "Company" at bounding box center [14, 41] width 22 height 5
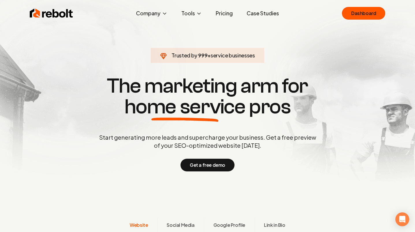
click at [227, 15] on link "Pricing" at bounding box center [224, 14] width 26 height 12
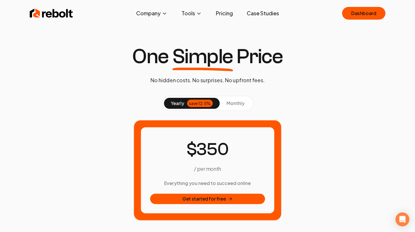
click at [56, 14] on img at bounding box center [51, 14] width 43 height 12
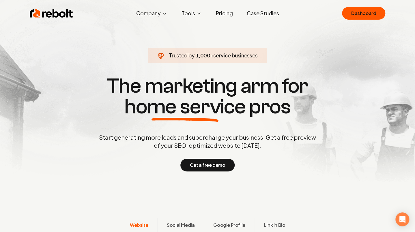
click at [232, 18] on link "Pricing" at bounding box center [224, 14] width 26 height 12
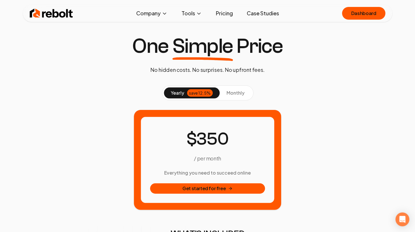
scroll to position [7, 0]
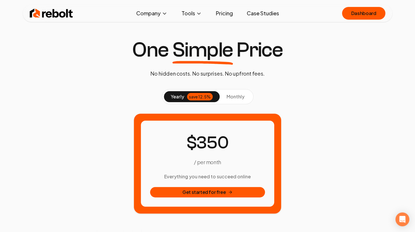
click at [239, 94] on span "monthly" at bounding box center [236, 97] width 18 height 6
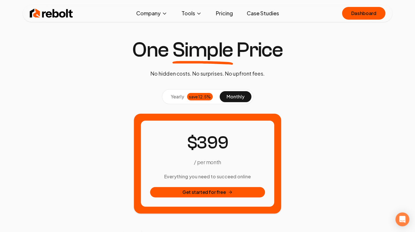
click at [197, 98] on div "save 12.5%" at bounding box center [200, 97] width 26 height 8
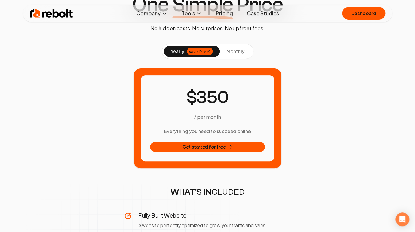
scroll to position [16, 0]
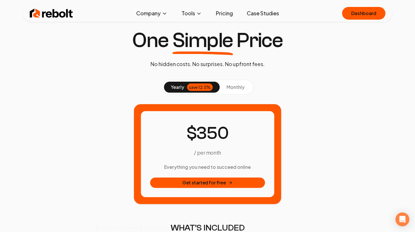
click at [238, 92] on div "yearly save 12.5% monthly" at bounding box center [208, 87] width 92 height 15
click at [231, 89] on span "monthly" at bounding box center [236, 87] width 18 height 6
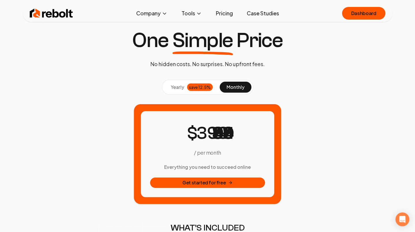
click at [187, 85] on button "yearly save 12.5%" at bounding box center [192, 87] width 56 height 11
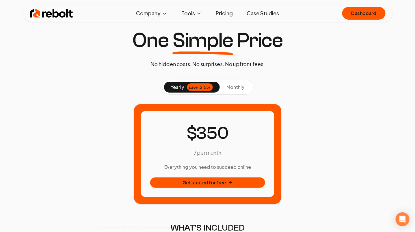
scroll to position [16, 0]
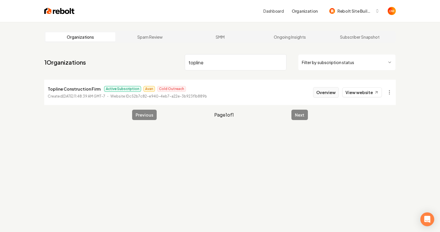
type input "topline"
click at [326, 94] on button "Overview" at bounding box center [326, 92] width 26 height 10
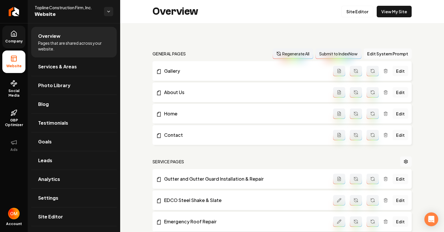
click at [18, 34] on link "Company" at bounding box center [13, 37] width 23 height 23
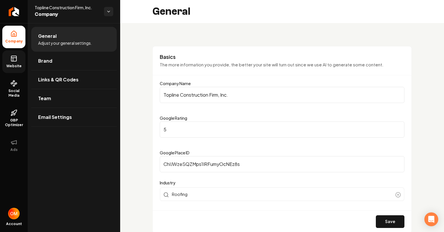
click at [20, 60] on link "Website" at bounding box center [13, 62] width 23 height 23
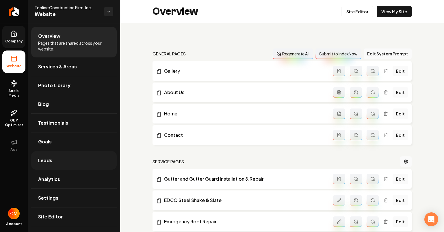
click at [65, 160] on link "Leads" at bounding box center [73, 160] width 85 height 18
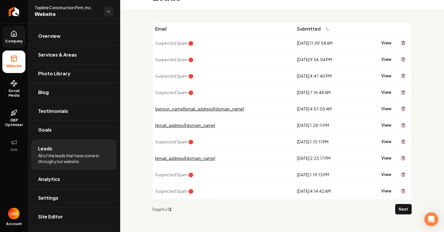
scroll to position [15, 0]
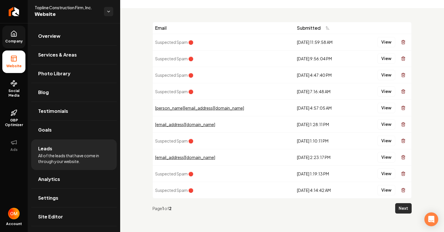
click at [397, 209] on button "Next" at bounding box center [403, 208] width 16 height 10
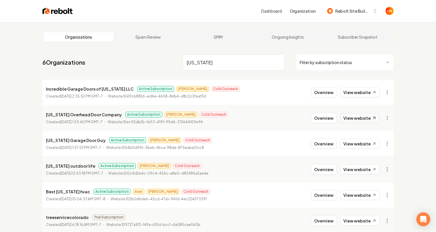
type input "colorado"
click at [359, 118] on link "View website" at bounding box center [360, 118] width 40 height 10
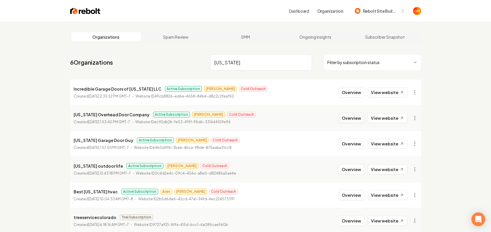
click at [349, 118] on button "Overview" at bounding box center [352, 118] width 26 height 10
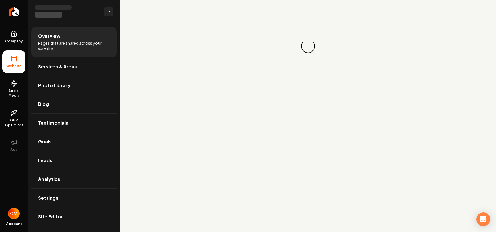
click at [352, 140] on main "Loading... Loading..." at bounding box center [307, 116] width 375 height 232
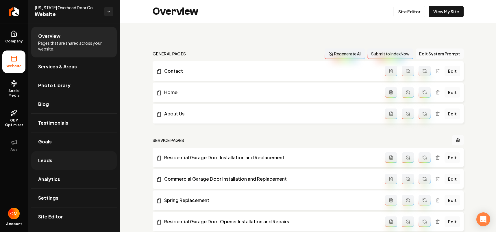
click at [59, 161] on link "Leads" at bounding box center [73, 160] width 85 height 18
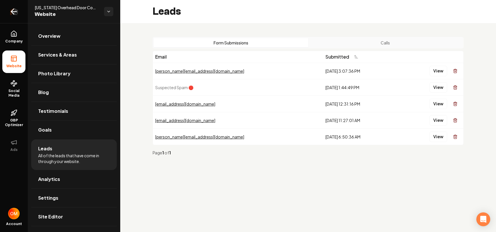
click at [13, 12] on icon "Return to dashboard" at bounding box center [13, 12] width 5 height 0
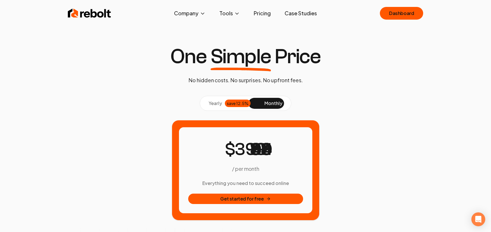
scroll to position [1, 0]
